Goal: Task Accomplishment & Management: Complete application form

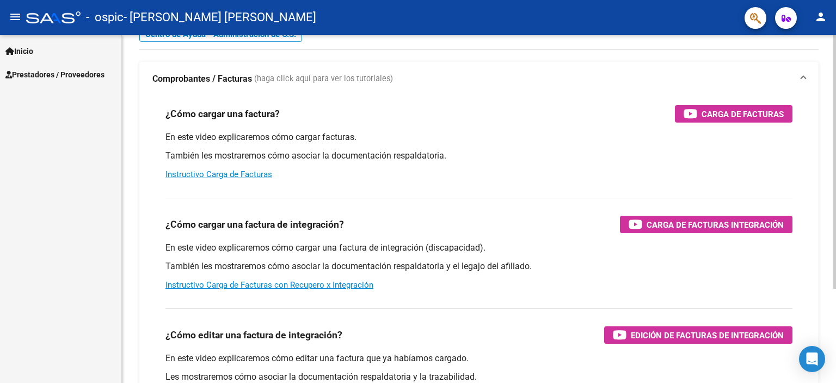
scroll to position [54, 0]
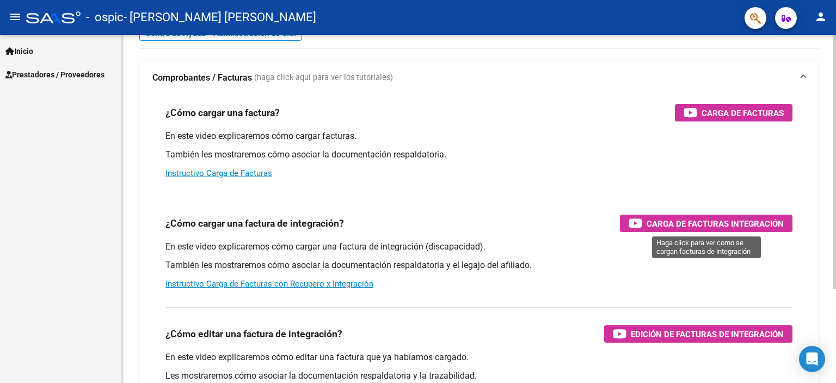
click at [743, 221] on span "Carga de Facturas Integración" at bounding box center [715, 224] width 137 height 14
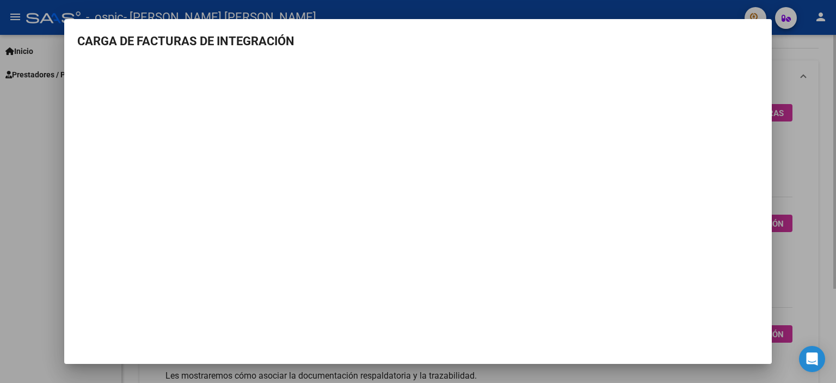
click at [793, 174] on div at bounding box center [418, 191] width 836 height 383
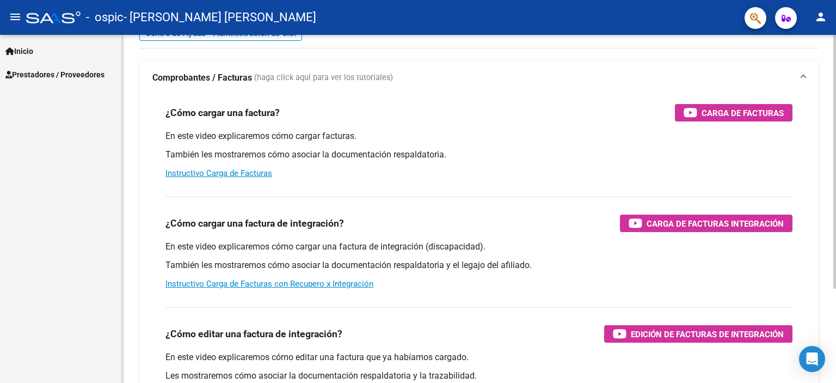
drag, startPoint x: 701, startPoint y: 221, endPoint x: 741, endPoint y: 222, distance: 40.3
click at [705, 222] on span "Carga de Facturas Integración" at bounding box center [715, 224] width 137 height 14
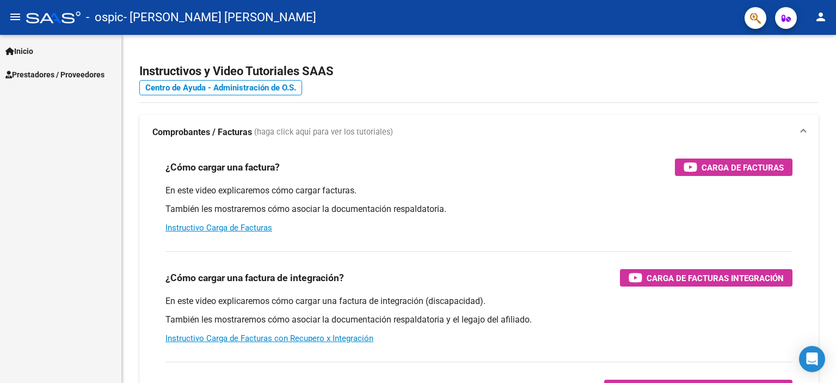
click at [72, 76] on span "Prestadores / Proveedores" at bounding box center [54, 75] width 99 height 12
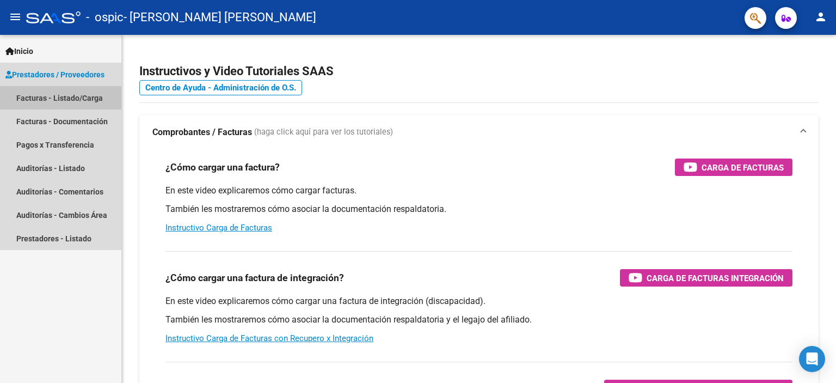
click at [89, 101] on link "Facturas - Listado/Carga" at bounding box center [60, 97] width 121 height 23
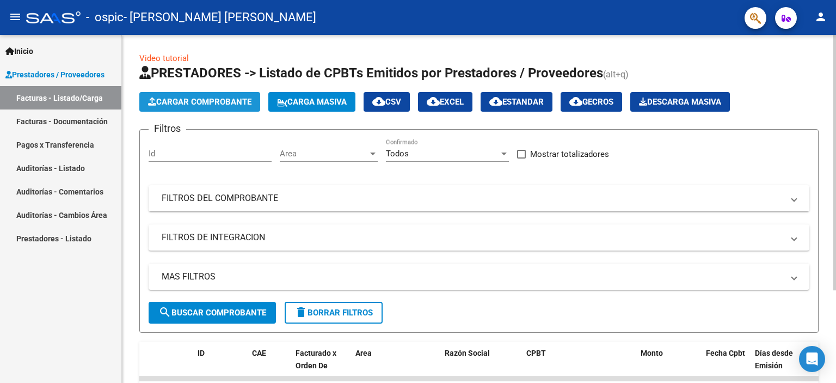
click at [207, 103] on span "Cargar Comprobante" at bounding box center [199, 102] width 103 height 10
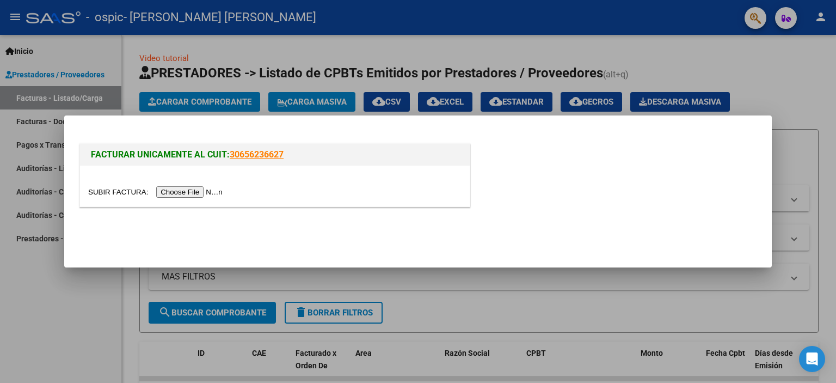
click at [207, 194] on input "file" at bounding box center [157, 191] width 138 height 11
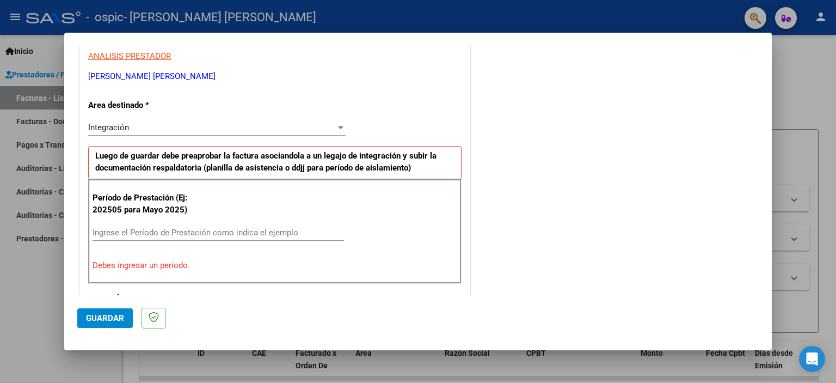
scroll to position [218, 0]
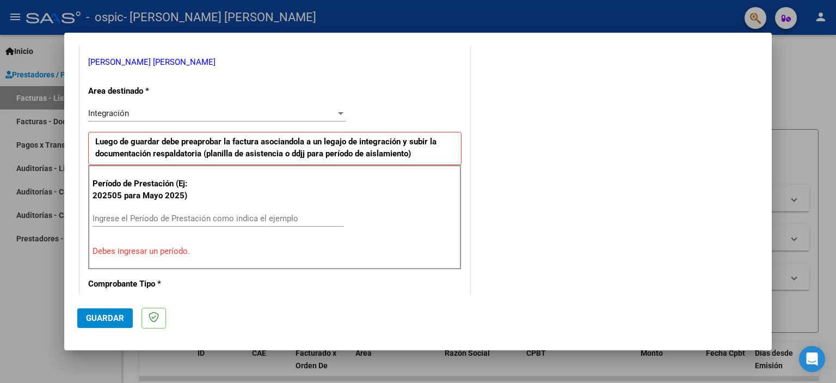
click at [137, 218] on input "Ingrese el Período de Prestación como indica el ejemplo" at bounding box center [219, 218] width 252 height 10
click at [336, 114] on div at bounding box center [341, 113] width 10 height 9
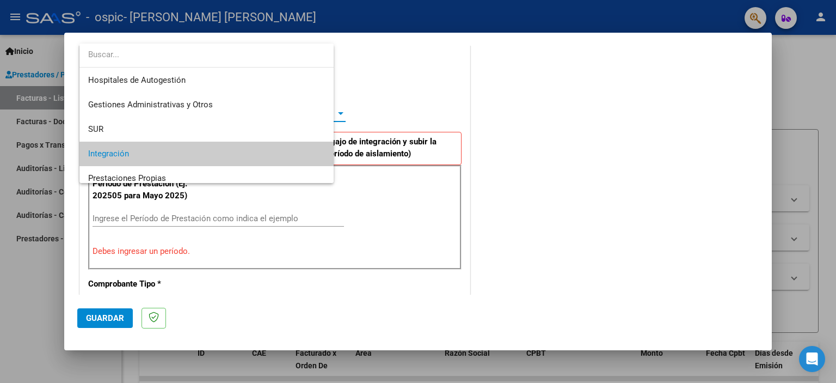
scroll to position [40, 0]
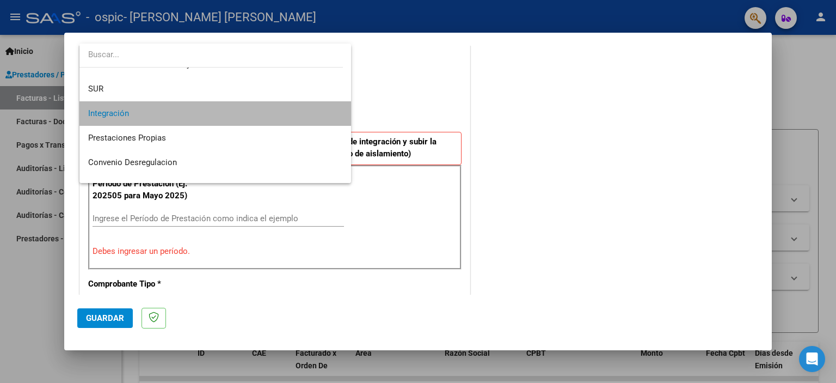
click at [334, 114] on mat-option "Integración" at bounding box center [215, 113] width 272 height 25
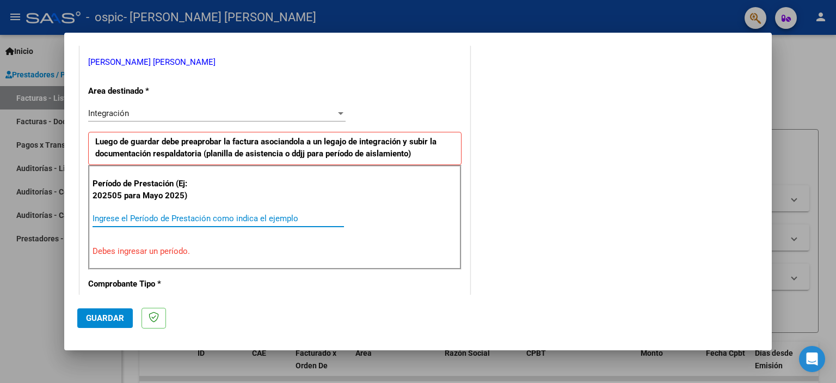
click at [145, 217] on input "Ingrese el Período de Prestación como indica el ejemplo" at bounding box center [219, 218] width 252 height 10
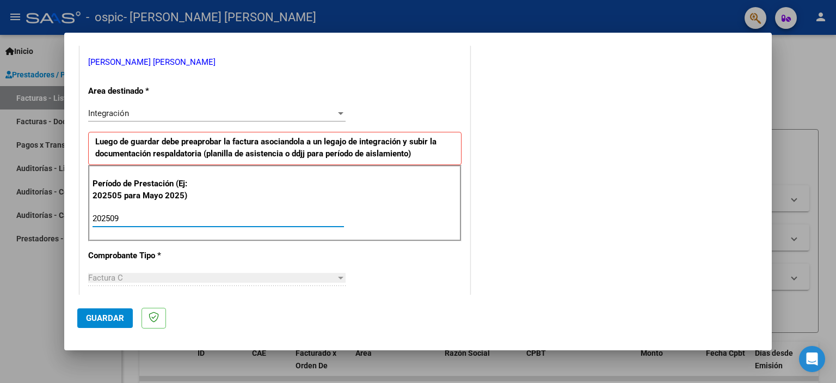
type input "202509"
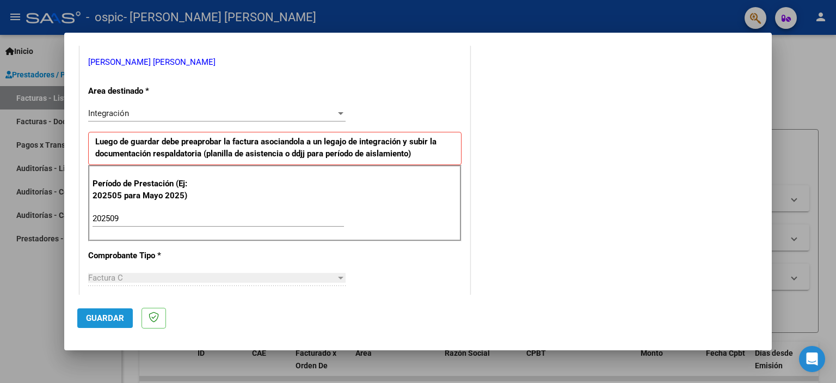
click at [120, 317] on span "Guardar" at bounding box center [105, 318] width 38 height 10
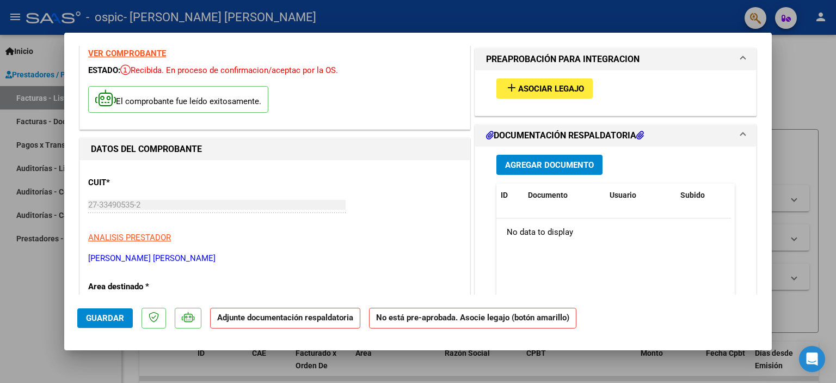
scroll to position [0, 0]
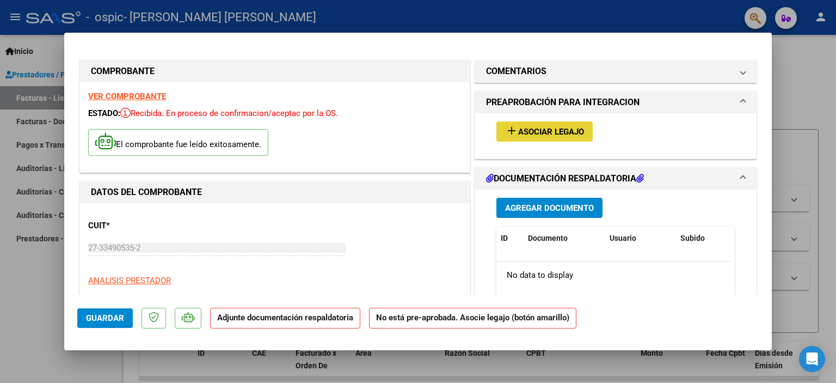
click at [555, 134] on span "Asociar Legajo" at bounding box center [551, 132] width 66 height 10
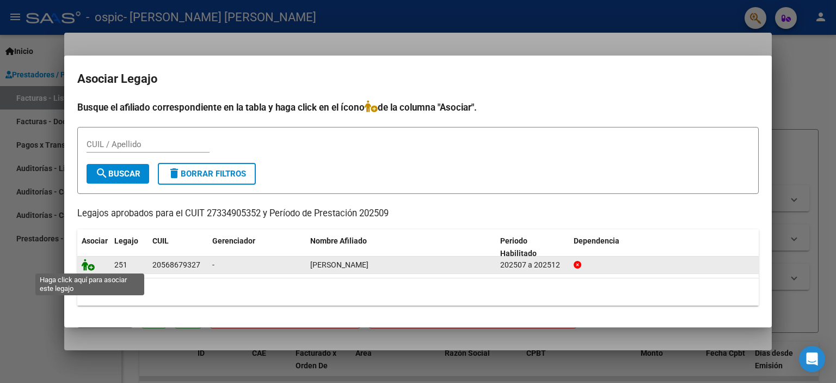
click at [92, 265] on icon at bounding box center [88, 265] width 13 height 12
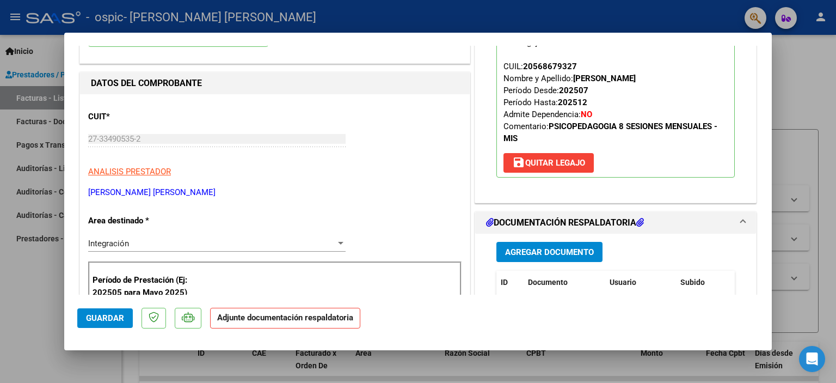
scroll to position [272, 0]
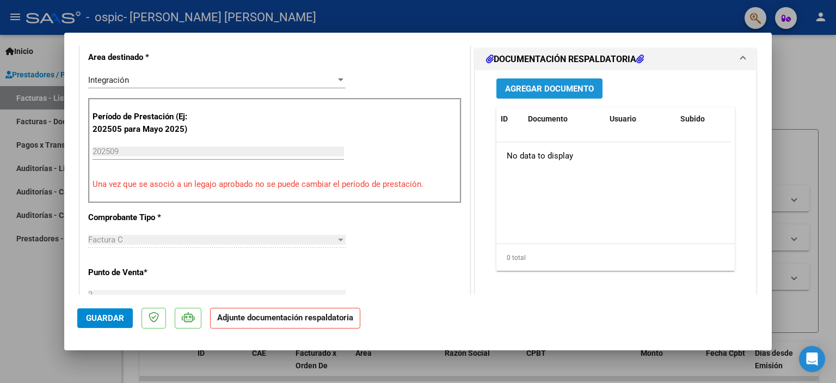
click at [547, 89] on span "Agregar Documento" at bounding box center [549, 89] width 89 height 10
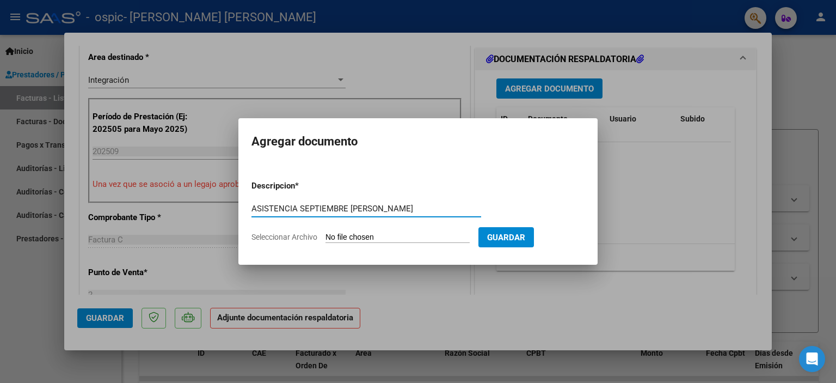
type input "ASISTENCIA SEPTIEMBRE SANTINO ROMERO"
click at [429, 236] on input "Seleccionar Archivo" at bounding box center [398, 238] width 144 height 10
type input "C:\fakepath\planilla de asistencia Santi septiembre 2025.pdf"
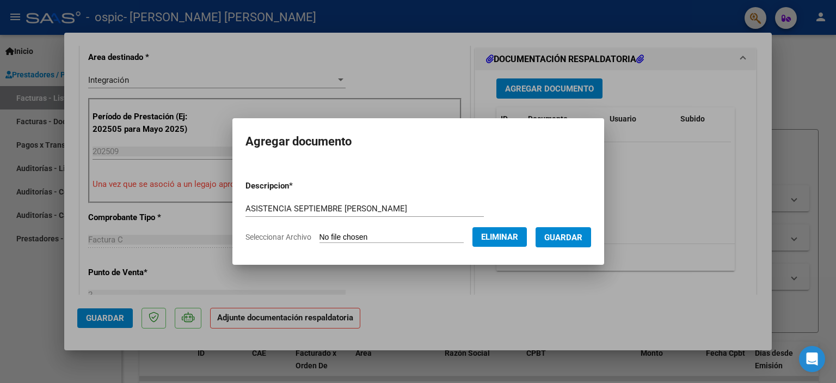
click at [568, 239] on span "Guardar" at bounding box center [564, 238] width 38 height 10
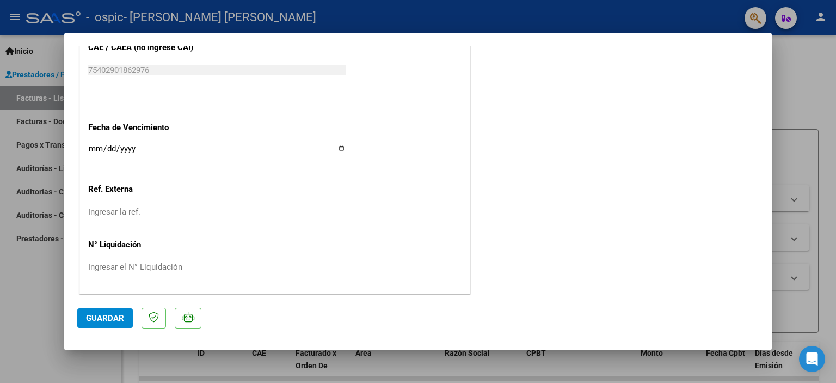
scroll to position [725, 0]
click at [118, 315] on span "Guardar" at bounding box center [105, 318] width 38 height 10
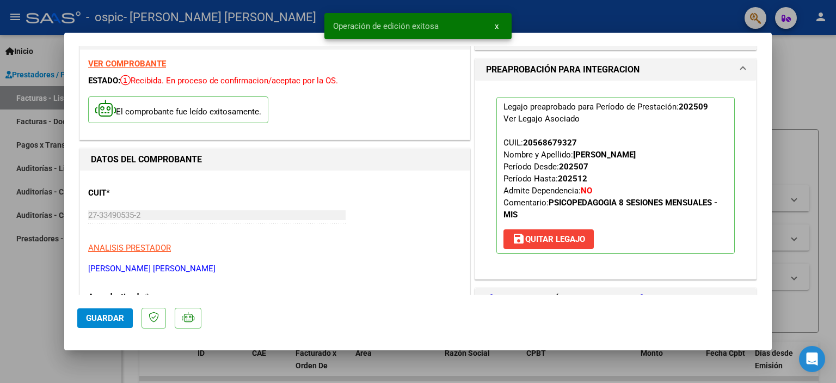
scroll to position [0, 0]
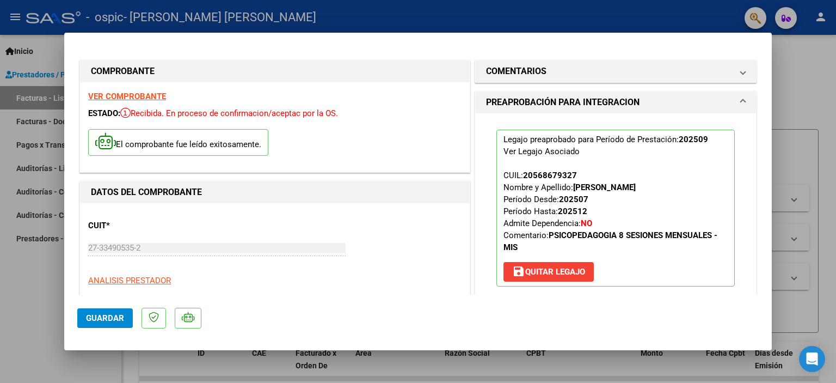
click at [161, 102] on div "VER COMPROBANTE ESTADO: Recibida. En proceso de confirmacion/aceptac por la OS.…" at bounding box center [275, 127] width 390 height 90
click at [160, 93] on strong "VER COMPROBANTE" at bounding box center [127, 96] width 78 height 10
click at [44, 288] on div at bounding box center [418, 191] width 836 height 383
type input "$ 0,00"
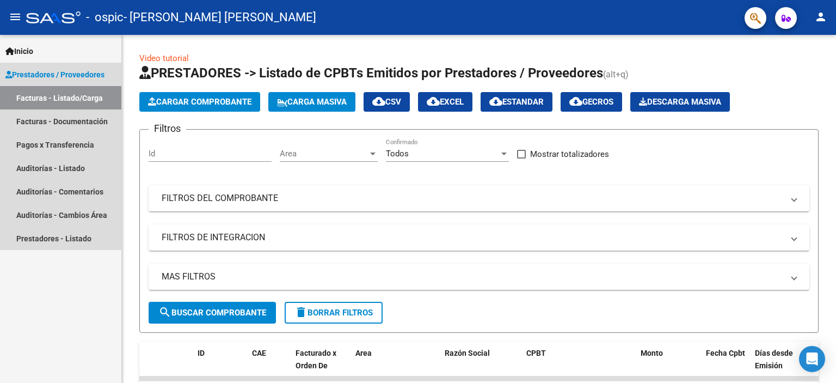
click at [60, 100] on link "Facturas - Listado/Carga" at bounding box center [60, 97] width 121 height 23
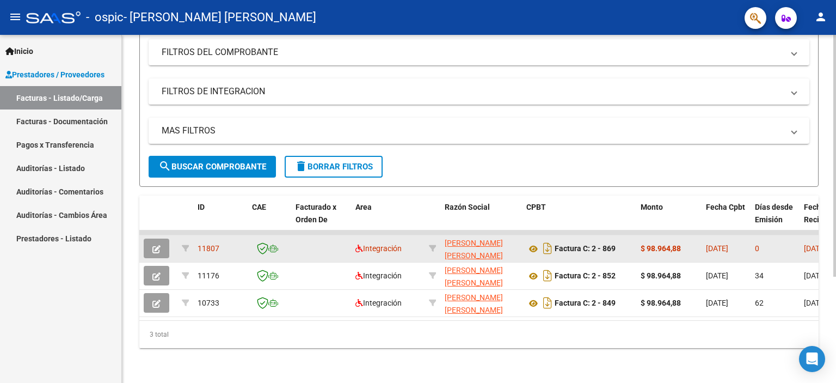
click at [220, 242] on div "11807" at bounding box center [221, 248] width 46 height 13
click at [215, 244] on span "11807" at bounding box center [209, 248] width 22 height 9
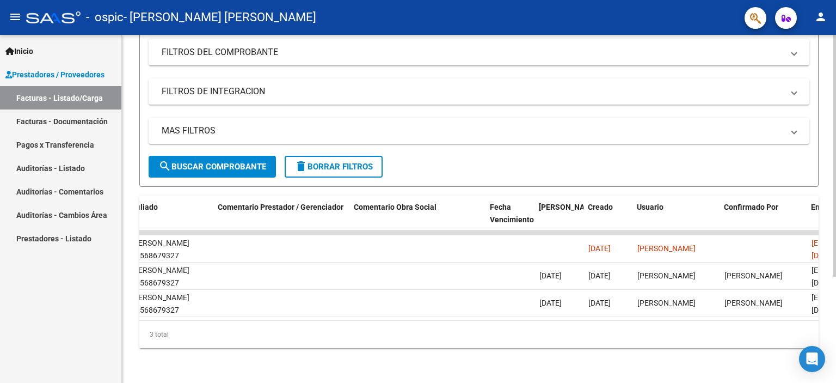
scroll to position [0, 1616]
